Goal: Information Seeking & Learning: Learn about a topic

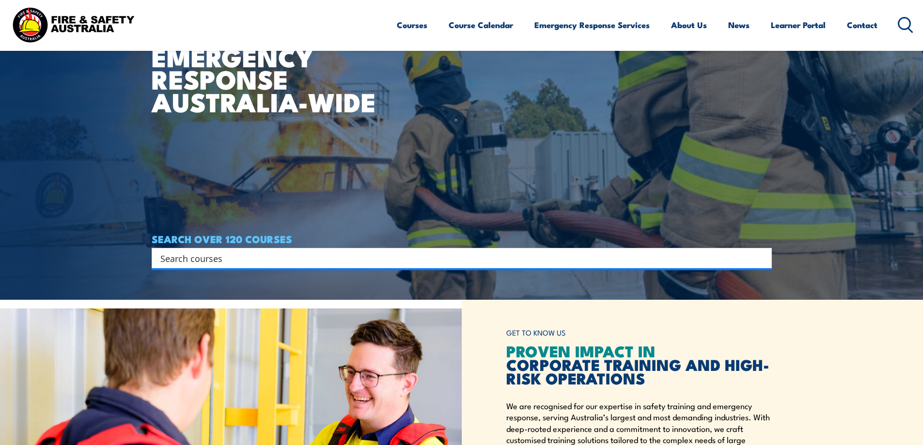
scroll to position [339, 0]
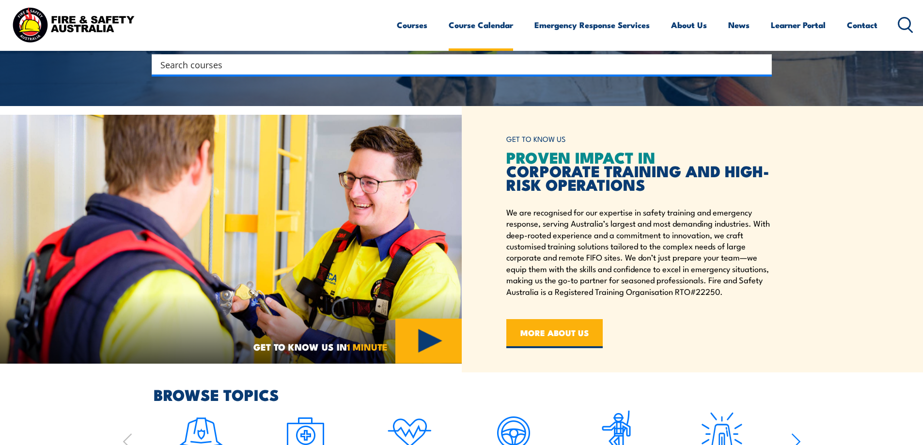
click at [508, 26] on link "Course Calendar" at bounding box center [481, 25] width 64 height 26
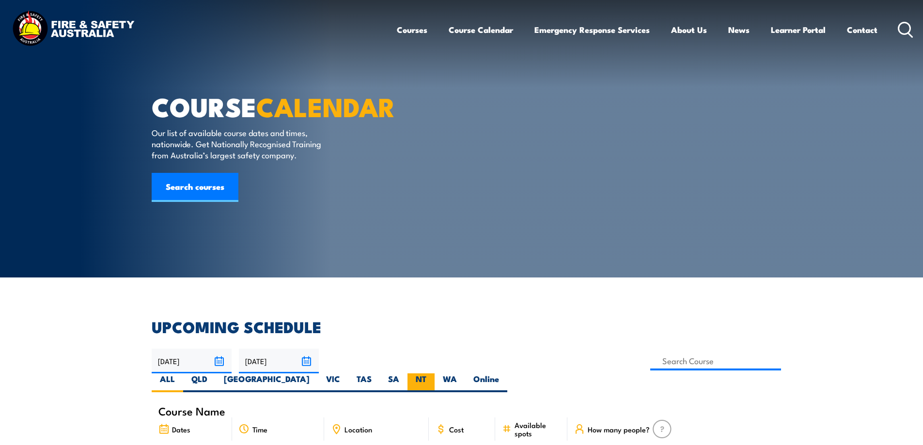
click at [435, 373] on label "NT" at bounding box center [420, 382] width 27 height 19
click at [433, 373] on input "NT" at bounding box center [429, 376] width 6 height 6
radio input "true"
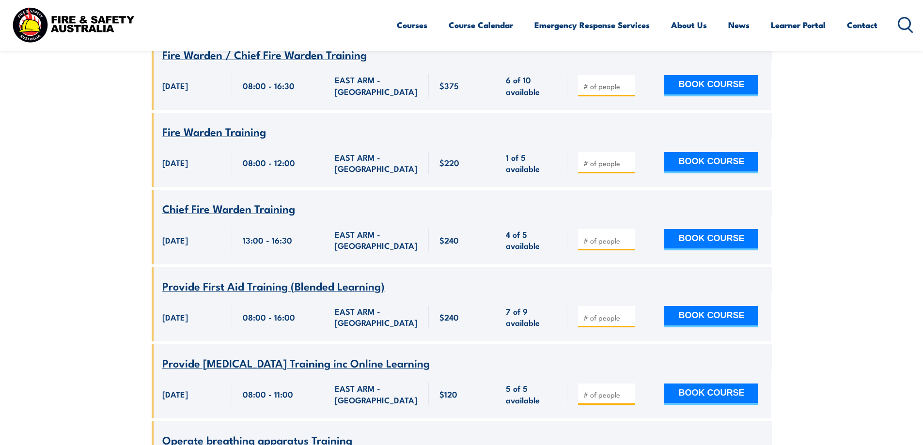
scroll to position [417, 0]
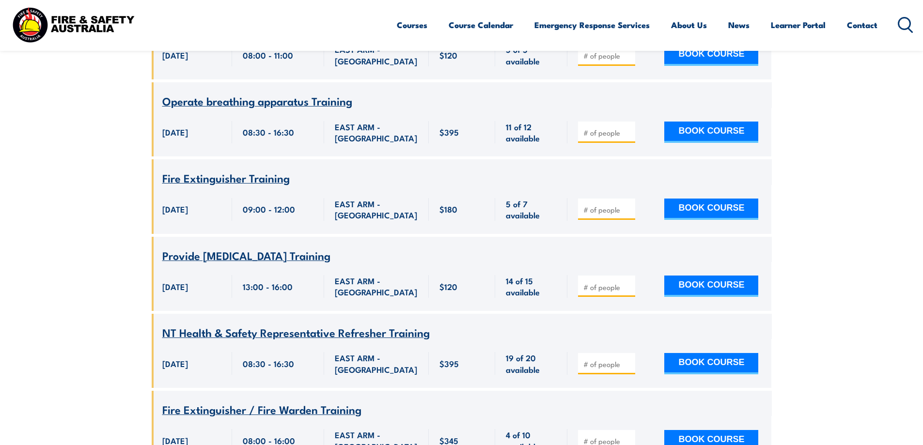
scroll to position [823, 0]
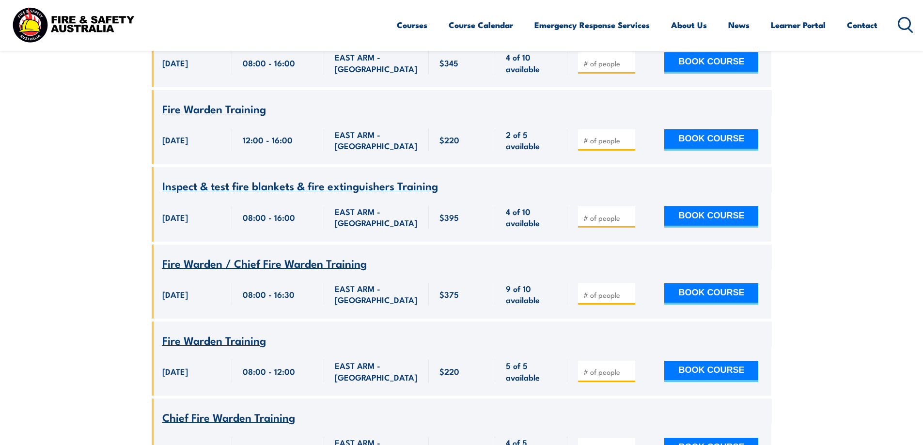
scroll to position [1201, 0]
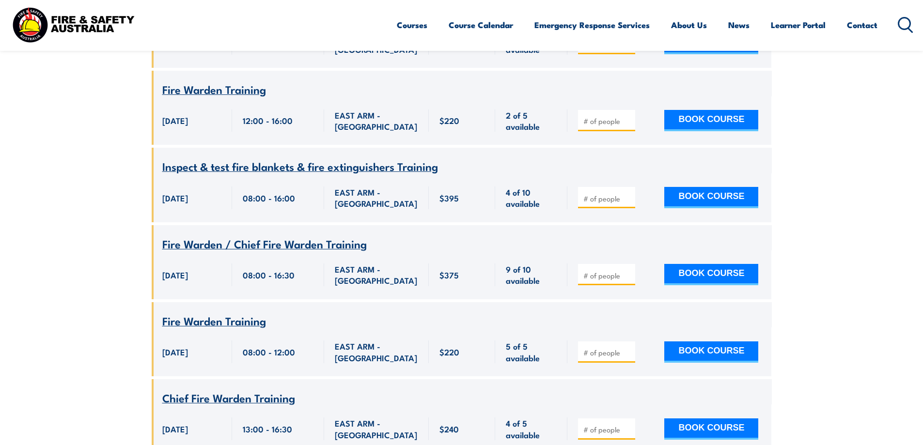
drag, startPoint x: 901, startPoint y: 231, endPoint x: 870, endPoint y: 233, distance: 30.7
click at [901, 231] on section "UPCOMING SCHEDULE 25/09/2025 24/11/2025" at bounding box center [461, 371] width 923 height 2507
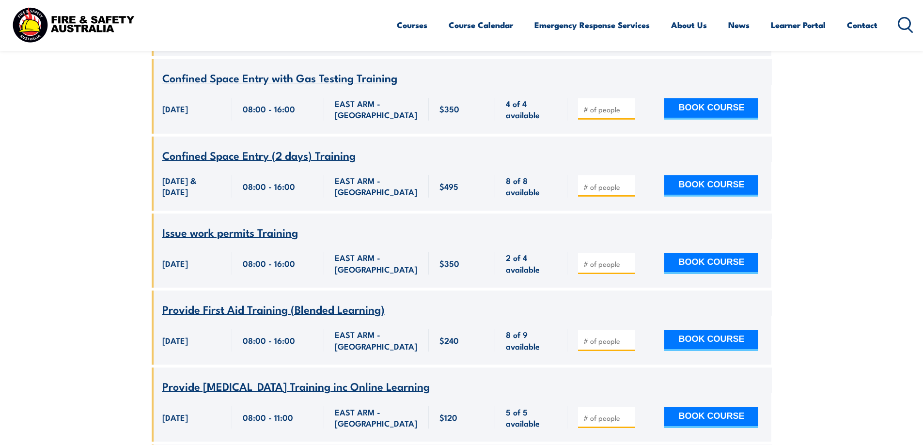
scroll to position [1579, 0]
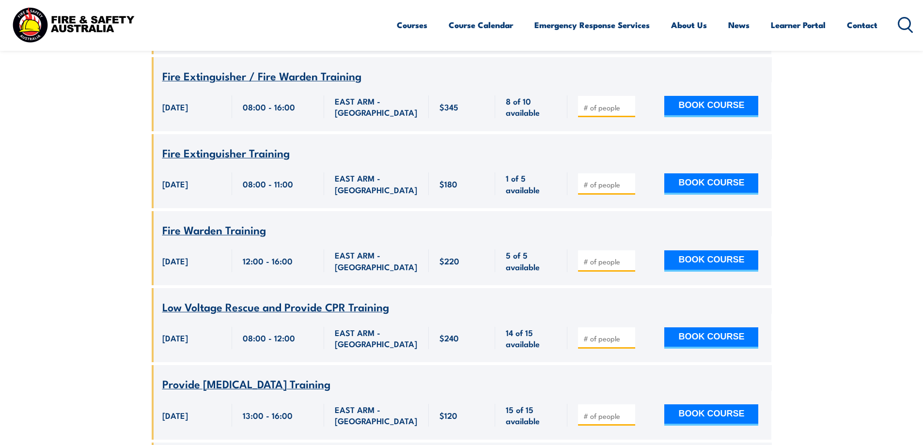
scroll to position [2044, 0]
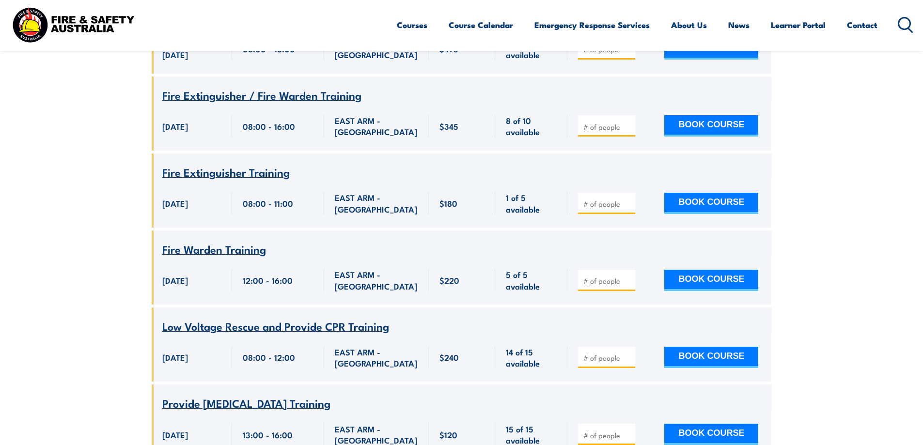
drag, startPoint x: 62, startPoint y: 152, endPoint x: 81, endPoint y: 166, distance: 23.5
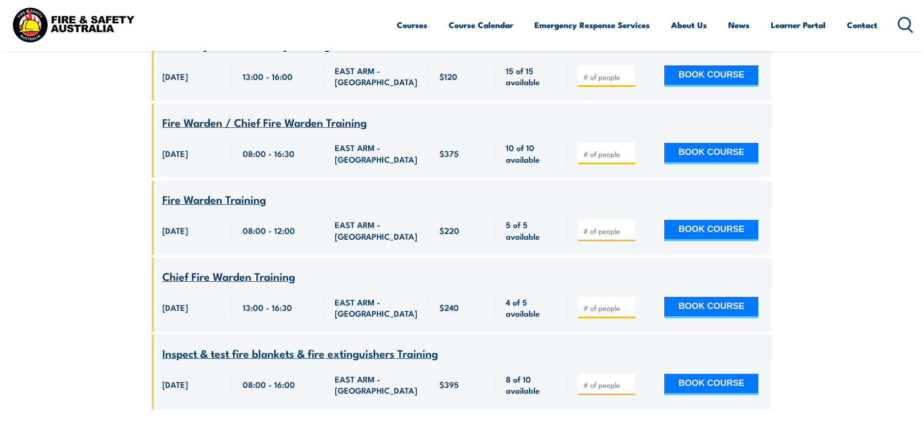
scroll to position [2422, 0]
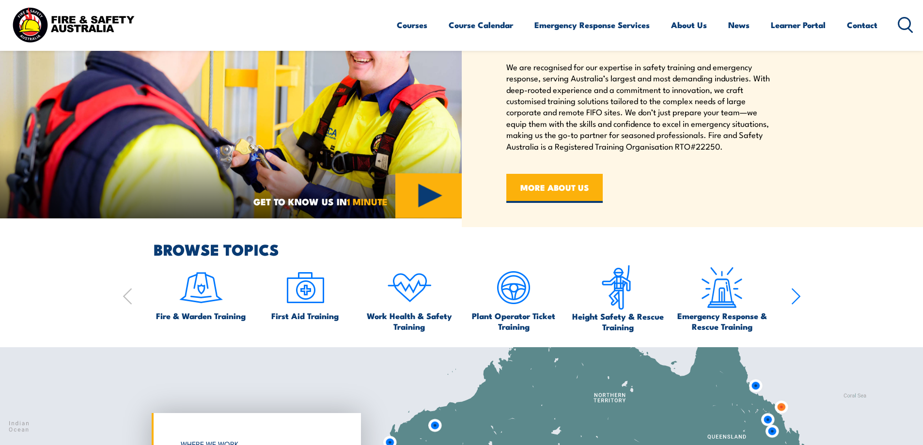
scroll to position [339, 0]
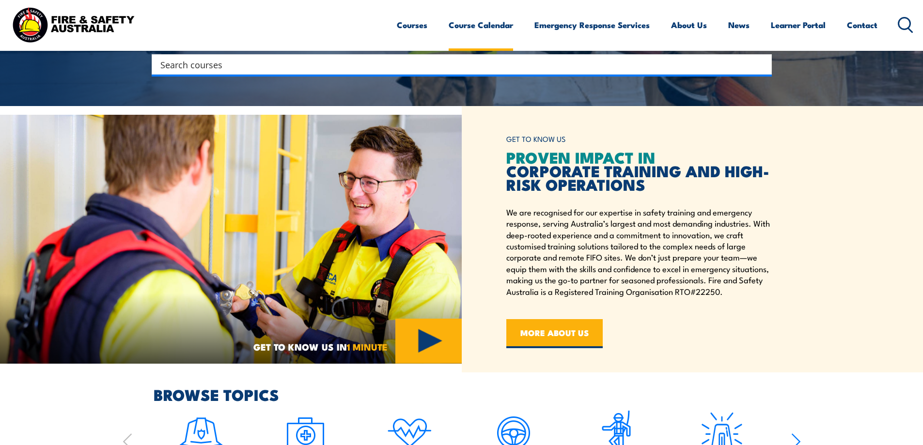
click at [466, 26] on link "Course Calendar" at bounding box center [481, 25] width 64 height 26
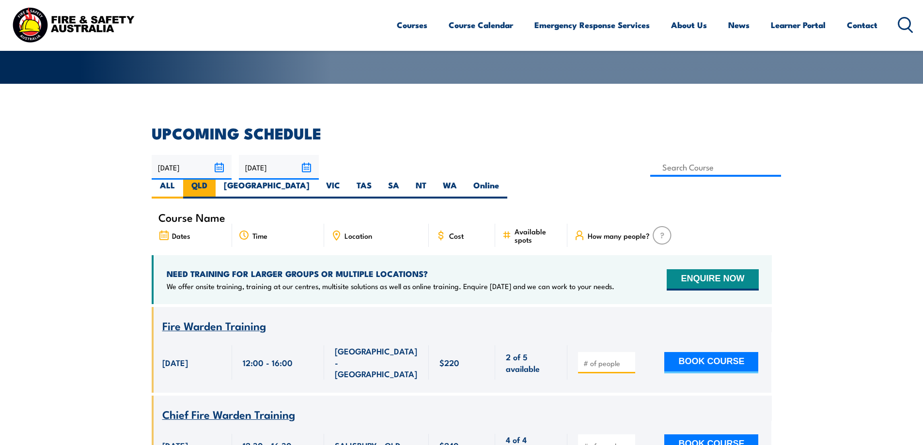
click at [216, 180] on label "QLD" at bounding box center [199, 189] width 32 height 19
click at [214, 180] on input "QLD" at bounding box center [210, 183] width 6 height 6
radio input "true"
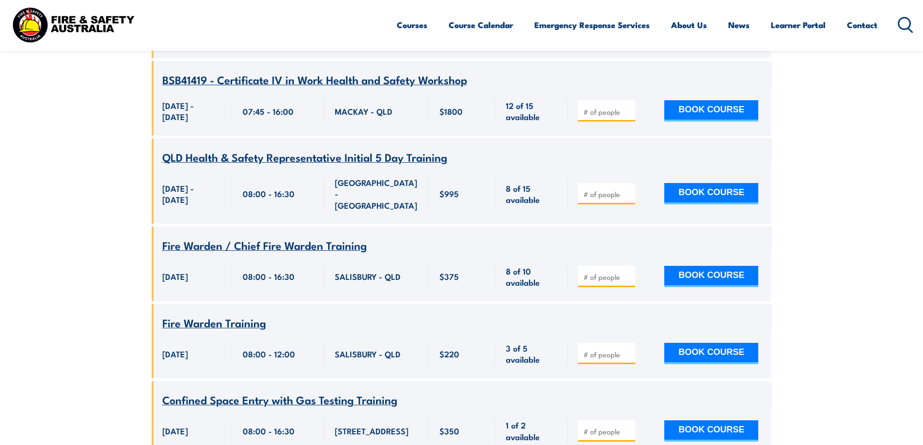
scroll to position [3904, 0]
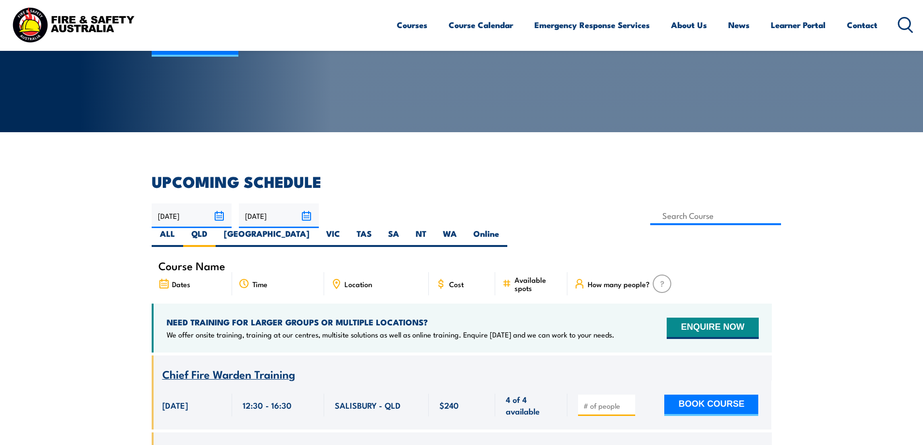
scroll to position [194, 0]
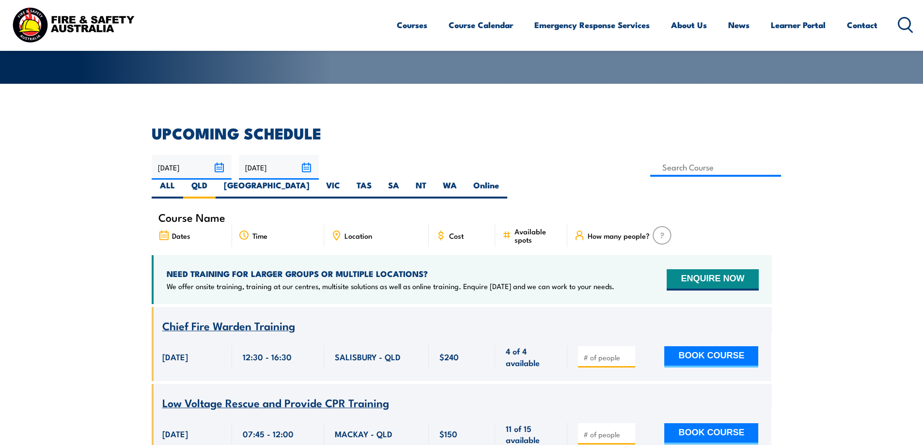
click at [379, 224] on div "Location" at bounding box center [376, 235] width 105 height 23
click at [364, 232] on span "Location" at bounding box center [358, 236] width 28 height 8
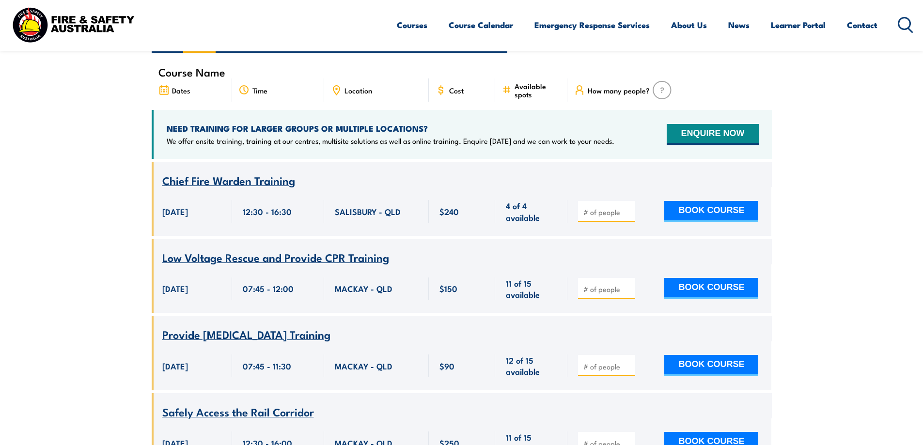
scroll to position [388, 0]
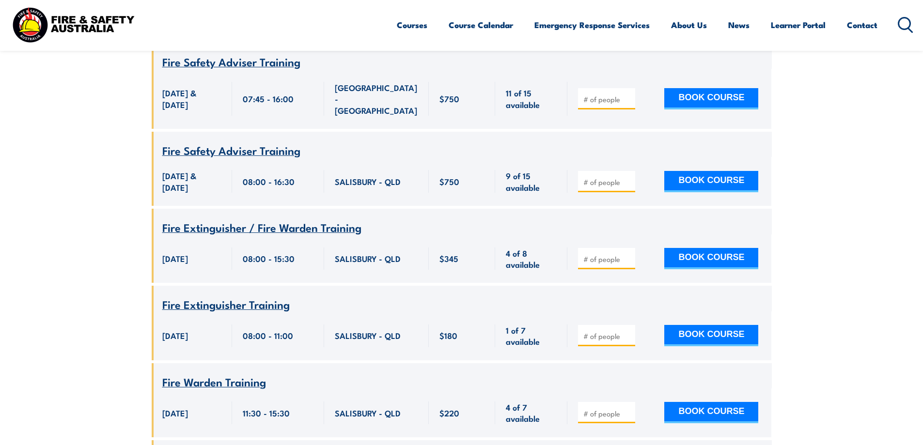
scroll to position [969, 0]
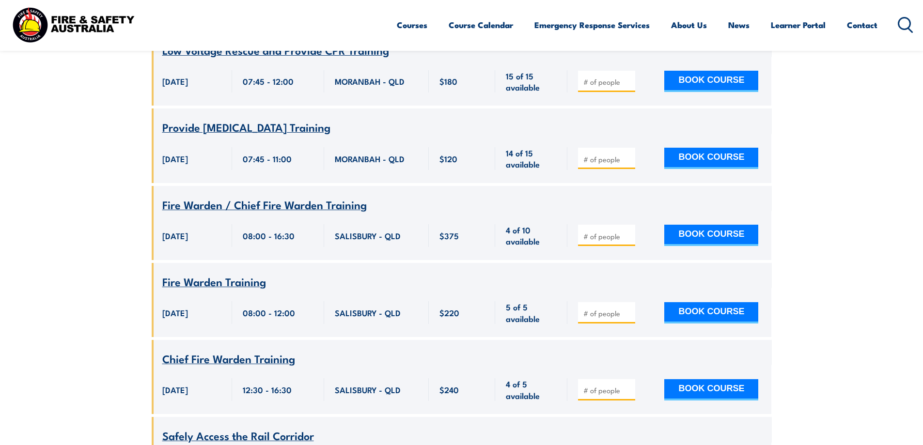
scroll to position [2083, 0]
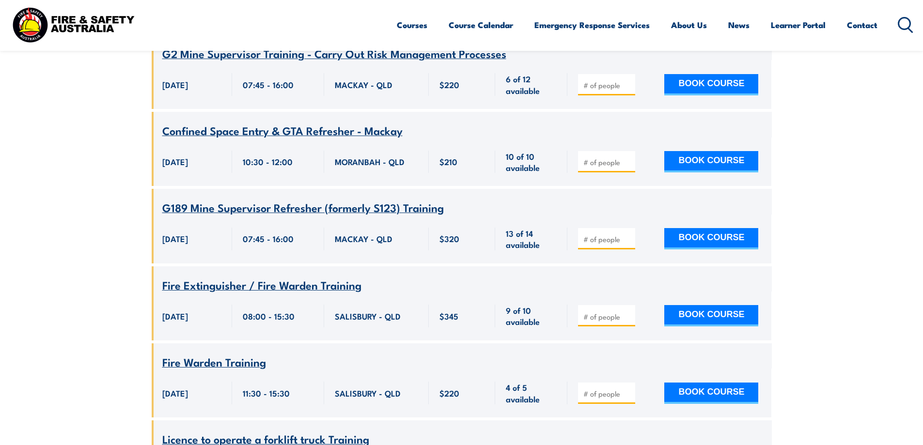
scroll to position [3391, 0]
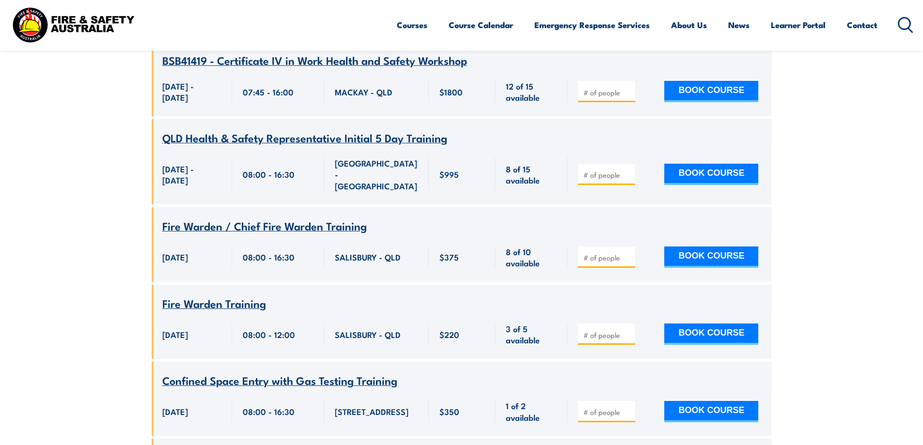
scroll to position [3924, 0]
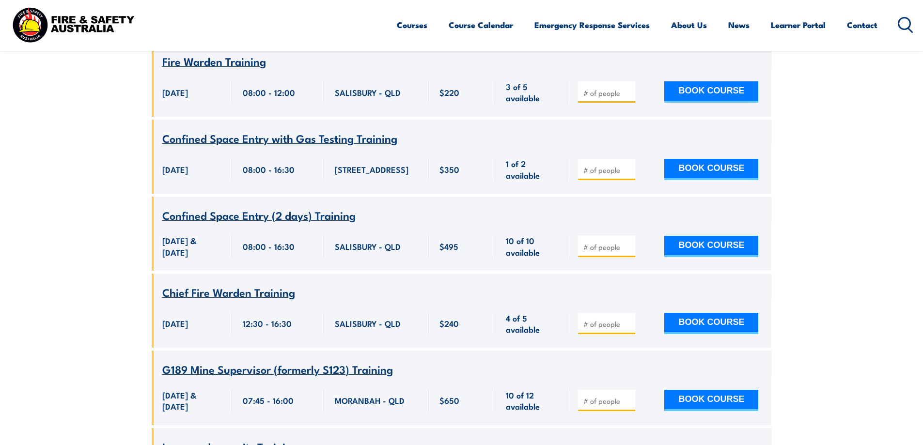
scroll to position [4166, 0]
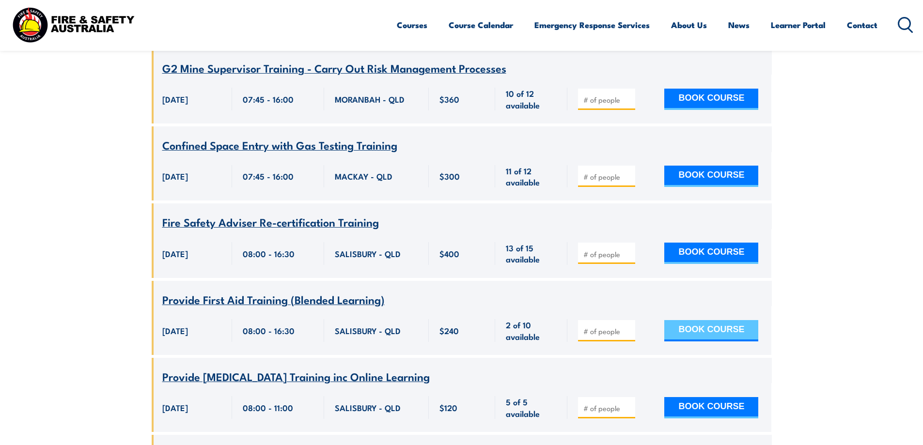
scroll to position [4699, 0]
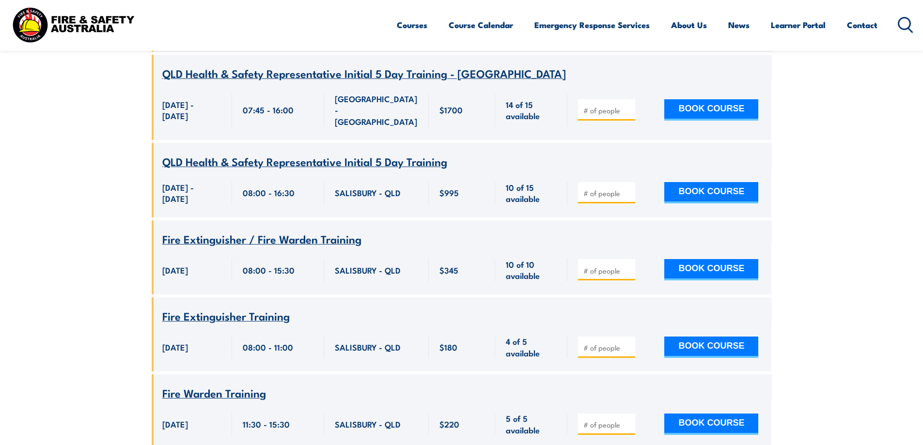
scroll to position [5619, 0]
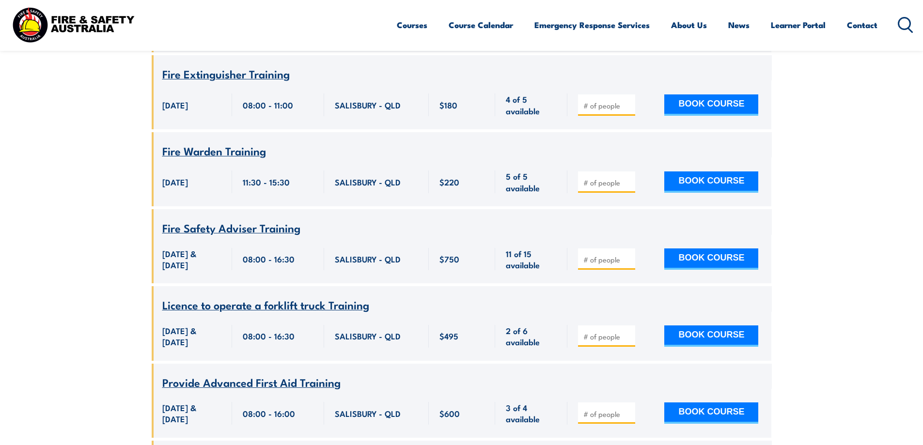
scroll to position [5861, 0]
